Goal: Information Seeking & Learning: Find contact information

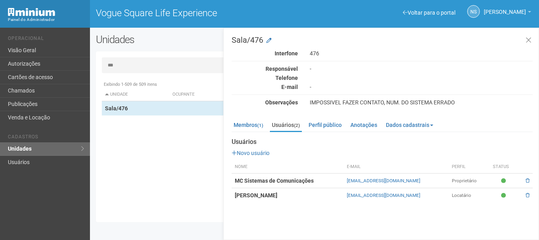
click at [137, 63] on input "***" at bounding box center [314, 65] width 425 height 16
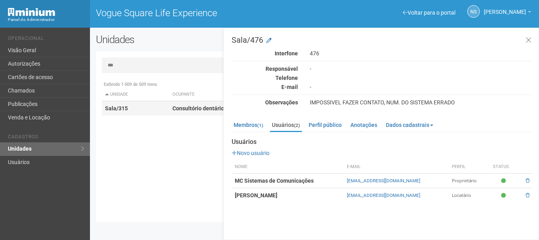
click at [134, 110] on td "Sala/315" at bounding box center [136, 108] width 68 height 15
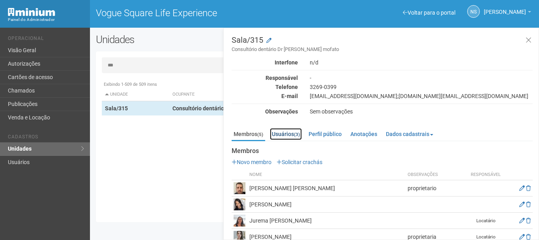
click at [286, 138] on link "Usuários (3)" at bounding box center [286, 134] width 32 height 12
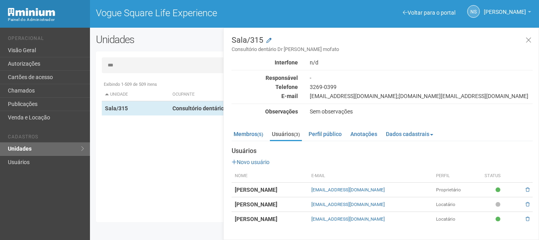
click at [255, 142] on div "Documentos Novo documento Enviando... Nenhum documento Perfil público Consultór…" at bounding box center [382, 183] width 301 height 84
click at [255, 140] on ul "Membros (5) Usuários (3) Perfil público Anotações Dados cadastrais Proprietário…" at bounding box center [382, 134] width 301 height 13
click at [252, 137] on link "Membros (5)" at bounding box center [249, 134] width 34 height 12
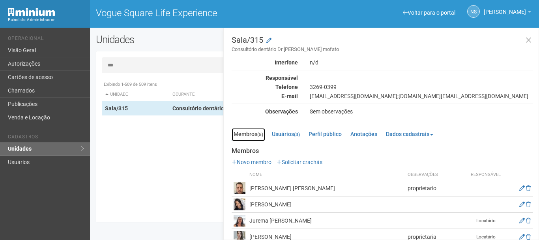
click at [253, 137] on link "Membros (5)" at bounding box center [249, 134] width 34 height 13
click at [289, 130] on link "Usuários (3)" at bounding box center [286, 134] width 32 height 12
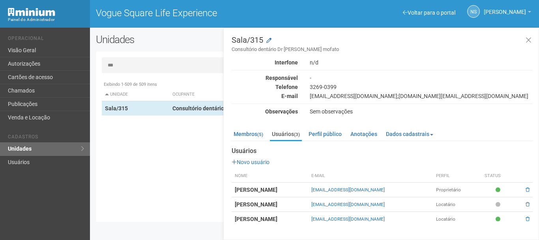
click at [443, 98] on div "divad.14@hotmail.com;mayra.maia1@hotmail.com" at bounding box center [421, 95] width 235 height 7
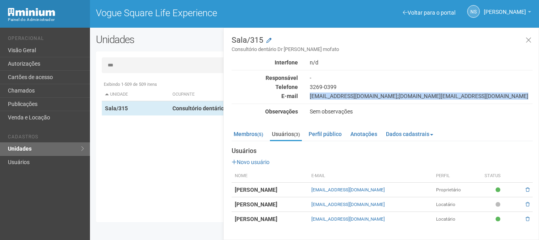
click at [443, 98] on div "divad.14@hotmail.com;mayra.maia1@hotmail.com" at bounding box center [421, 95] width 235 height 7
click at [262, 133] on small "(5)" at bounding box center [260, 134] width 6 height 6
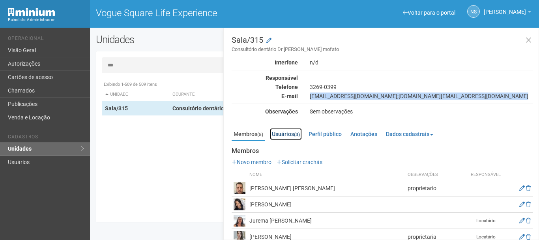
click at [293, 132] on link "Usuários (3)" at bounding box center [286, 134] width 32 height 12
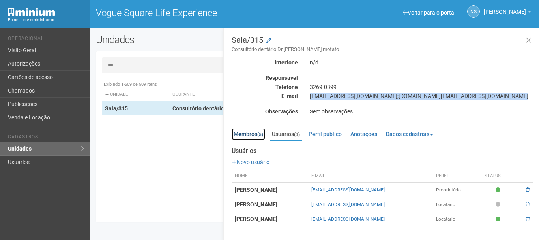
click at [252, 133] on link "Membros (5)" at bounding box center [249, 134] width 34 height 12
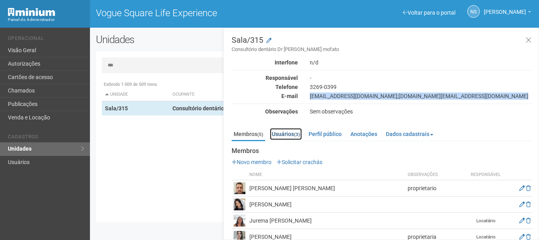
click at [288, 133] on link "Usuários (3)" at bounding box center [286, 134] width 32 height 12
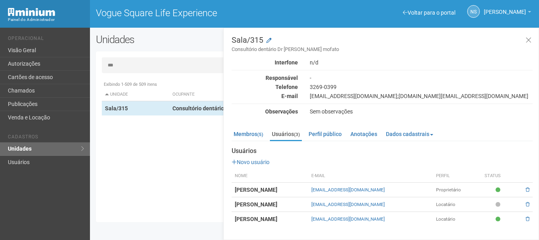
click at [253, 141] on div "Documentos Novo documento Enviando... Nenhum documento Perfil público Consultór…" at bounding box center [382, 183] width 301 height 84
click at [127, 68] on input "***" at bounding box center [314, 65] width 425 height 16
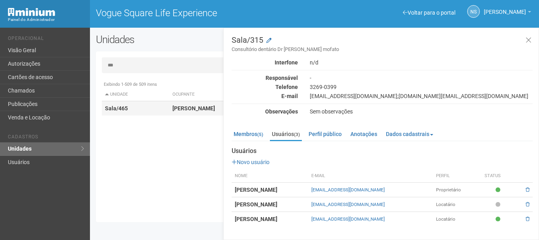
click at [169, 112] on tr "Sala/465 KAMILLA BATALHA Sim" at bounding box center [315, 108] width 427 height 15
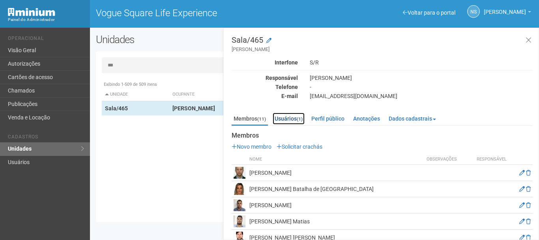
click at [283, 122] on link "Usuários (1)" at bounding box center [289, 118] width 32 height 12
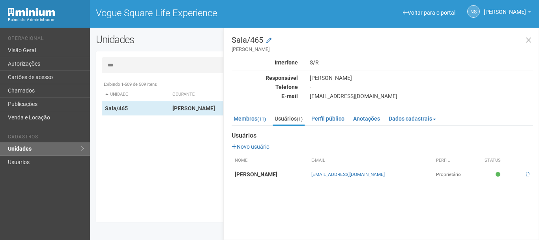
click at [135, 67] on input "***" at bounding box center [314, 65] width 425 height 16
click at [134, 67] on input "***" at bounding box center [314, 65] width 425 height 16
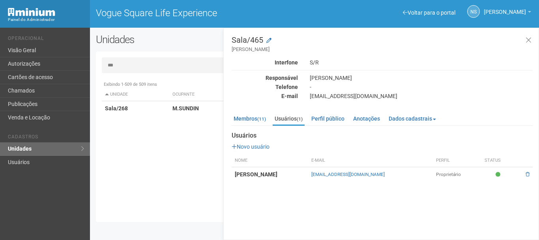
click at [141, 116] on div "Exibindo 1-509 de 509 itens Unidade Ocupante Categoria Perfil público Loja/101 …" at bounding box center [317, 146] width 431 height 139
click at [140, 111] on td "Sala/268" at bounding box center [136, 108] width 68 height 15
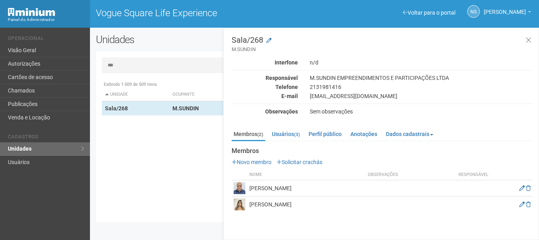
click at [293, 142] on div "Documentos Novo documento Enviando... Nenhum documento Perfil público M.SUNDIN …" at bounding box center [382, 176] width 301 height 71
click at [294, 133] on link "Usuários (3)" at bounding box center [286, 134] width 32 height 12
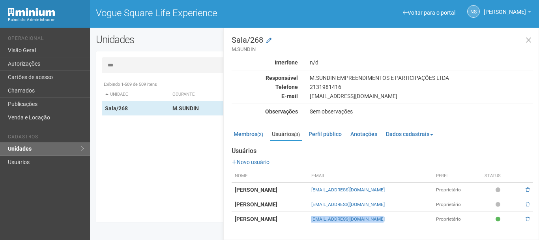
drag, startPoint x: 437, startPoint y: 219, endPoint x: 363, endPoint y: 220, distance: 73.4
click at [363, 220] on tr "MARCO ANTONIO GONÇALVES SUNDIN financeiro@novapecas.com.br Proprietário" at bounding box center [382, 219] width 301 height 15
copy tr "[EMAIL_ADDRESS][DOMAIN_NAME]"
click at [158, 64] on input "***" at bounding box center [314, 65] width 425 height 16
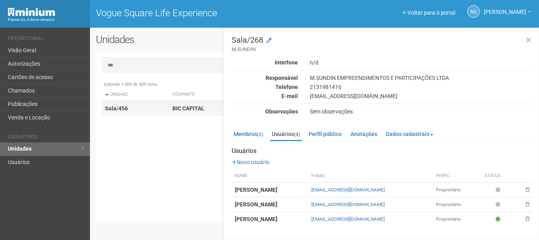
click at [179, 108] on strong "BIC CAPITAL" at bounding box center [188, 108] width 32 height 6
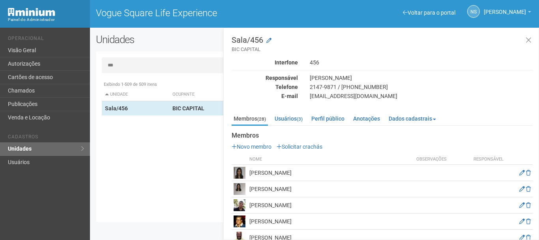
click at [310, 118] on ul "Membros (28) Usuários (3) Perfil público Anotações Dados cadastrais Proprietári…" at bounding box center [382, 118] width 301 height 13
click at [303, 119] on small "(3)" at bounding box center [300, 119] width 6 height 6
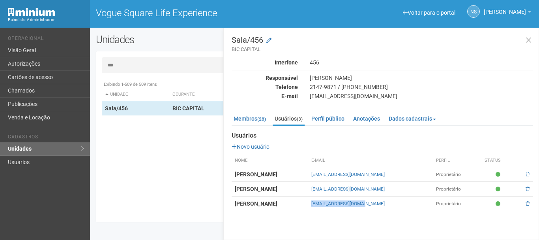
drag, startPoint x: 422, startPoint y: 208, endPoint x: 365, endPoint y: 204, distance: 57.4
click at [365, 204] on td "[EMAIL_ADDRESS][DOMAIN_NAME]" at bounding box center [370, 203] width 125 height 15
copy link "[EMAIL_ADDRESS][DOMAIN_NAME]"
drag, startPoint x: 434, startPoint y: 189, endPoint x: 366, endPoint y: 189, distance: 67.9
click at [366, 189] on td "[EMAIL_ADDRESS][DOMAIN_NAME]" at bounding box center [370, 189] width 125 height 15
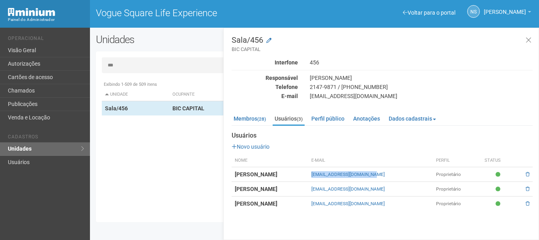
drag, startPoint x: 424, startPoint y: 174, endPoint x: 361, endPoint y: 178, distance: 62.9
click at [361, 178] on tr "Átila Alexandre Nunes Pereira atila.alexandre@gmail.com Proprietário" at bounding box center [382, 174] width 301 height 15
copy tr "[EMAIL_ADDRESS][DOMAIN_NAME]"
click at [122, 64] on input "***" at bounding box center [314, 65] width 425 height 16
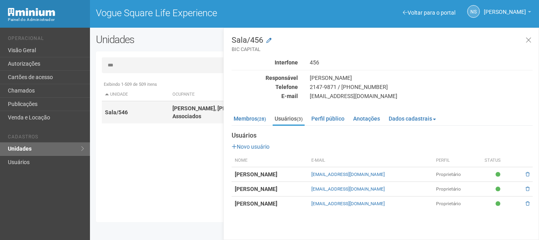
type input "***"
click at [134, 107] on td "Sala/546" at bounding box center [136, 112] width 68 height 22
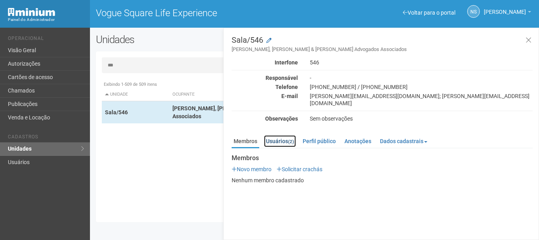
click at [282, 135] on link "Usuários (2)" at bounding box center [280, 141] width 32 height 12
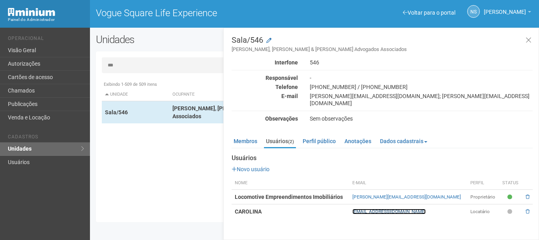
click at [406, 208] on link "[EMAIL_ADDRESS][DOMAIN_NAME]" at bounding box center [388, 211] width 73 height 6
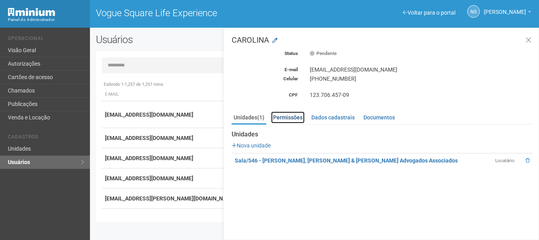
click at [292, 114] on link "Permissões" at bounding box center [288, 117] width 34 height 12
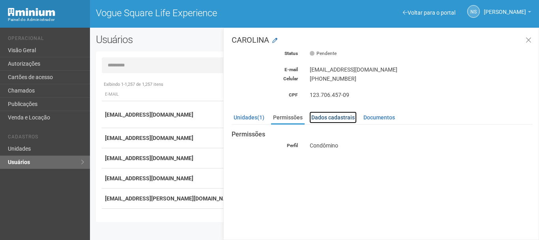
click at [316, 117] on link "Dados cadastrais" at bounding box center [332, 117] width 47 height 12
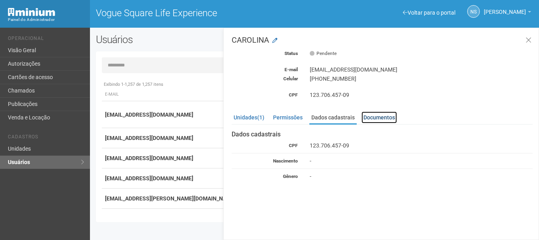
click at [373, 121] on link "Documentos" at bounding box center [379, 117] width 36 height 12
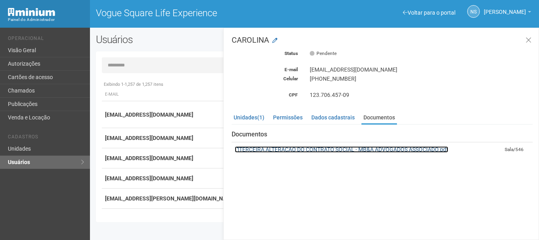
drag, startPoint x: 399, startPoint y: 148, endPoint x: 313, endPoint y: 147, distance: 86.0
click at [313, 147] on link "TERCEIRA ALTERAÇÃO DO CONTRATO SOCIAL - MB&A ADVOGADOS ASSOCIADO.pdf" at bounding box center [342, 149] width 214 height 6
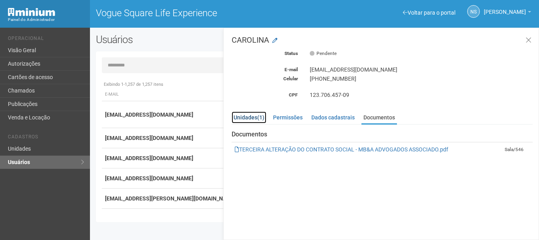
click at [255, 115] on link "Unidades (1)" at bounding box center [249, 117] width 35 height 12
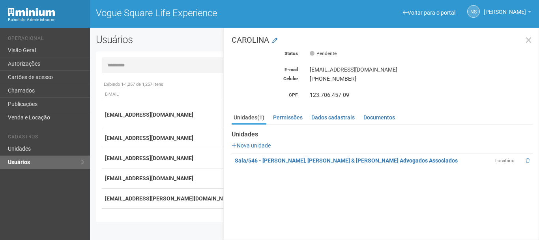
click at [275, 165] on td "Sala/546 - [PERSON_NAME], [PERSON_NAME] & [PERSON_NAME] Advogados Associados" at bounding box center [362, 160] width 260 height 15
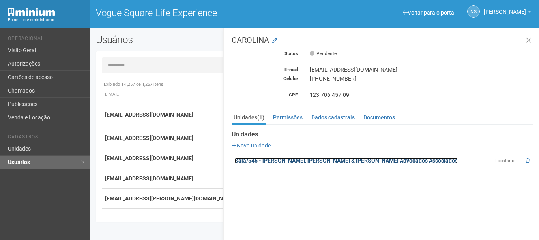
click at [274, 160] on link "Sala/546 - [PERSON_NAME], [PERSON_NAME] & [PERSON_NAME] Advogados Associados" at bounding box center [346, 160] width 223 height 6
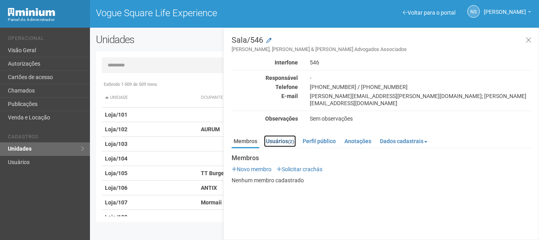
click at [278, 135] on link "Usuários (2)" at bounding box center [280, 141] width 32 height 12
